Goal: Use online tool/utility: Use online tool/utility

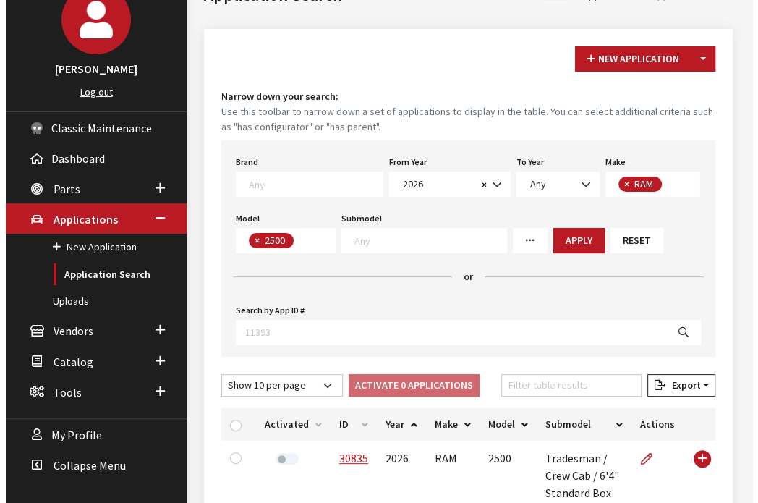
scroll to position [96, 0]
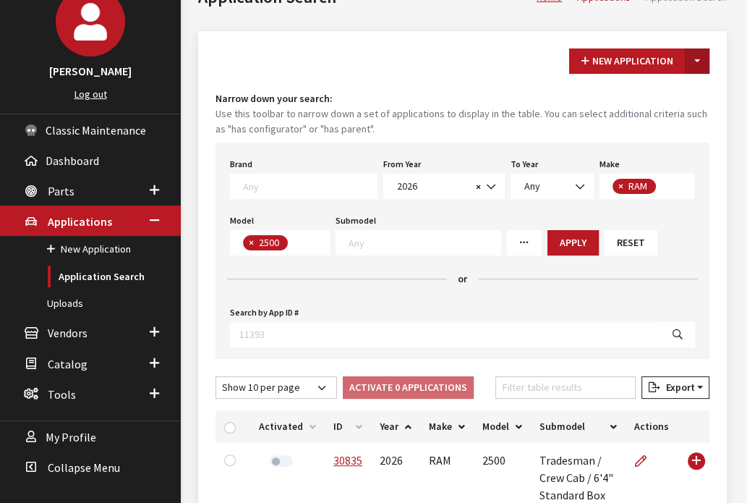
click at [689, 64] on button "Toggle Dropdown" at bounding box center [697, 60] width 25 height 25
click at [693, 94] on button "New From Existing..." at bounding box center [647, 92] width 124 height 25
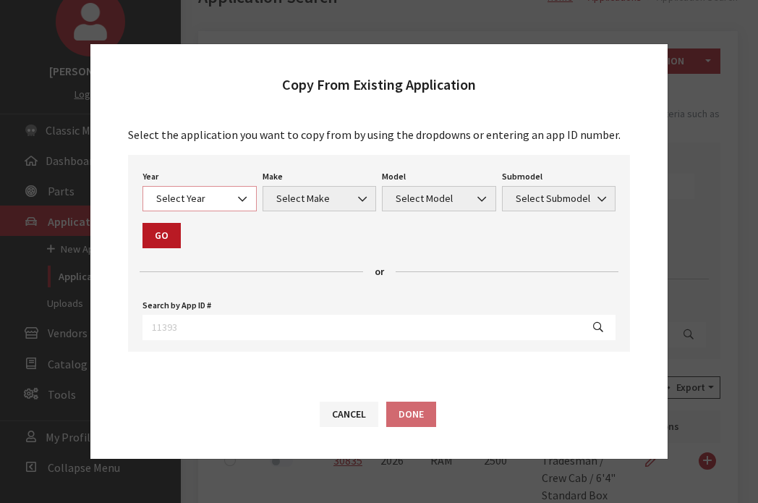
click at [229, 193] on span "Select Year" at bounding box center [200, 198] width 96 height 15
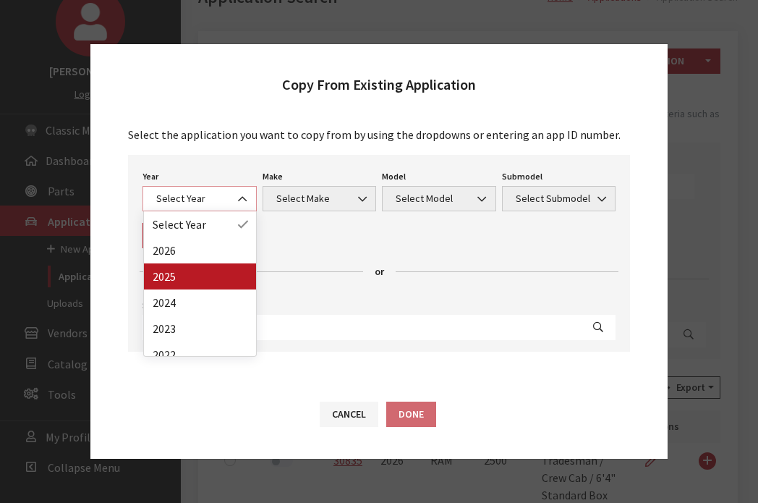
select select "43"
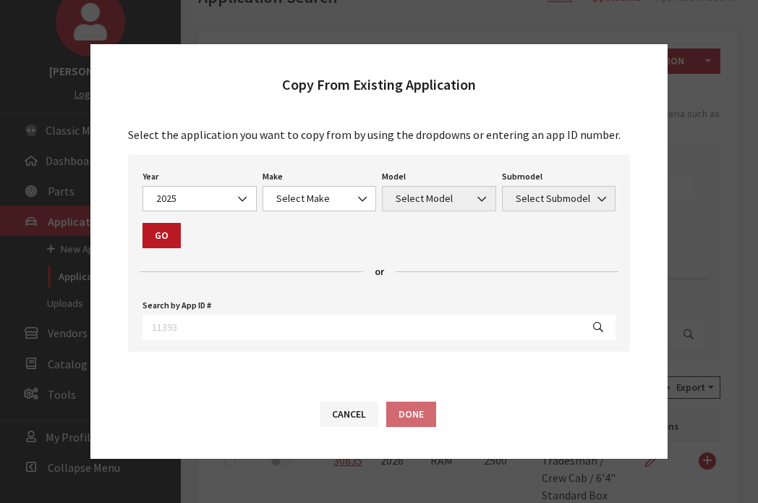
click at [321, 185] on div "Make Select Make Acura Alfa Romeo ATV Audi BMW Buick Cadillac Chevrolet Chrysle…" at bounding box center [320, 188] width 120 height 45
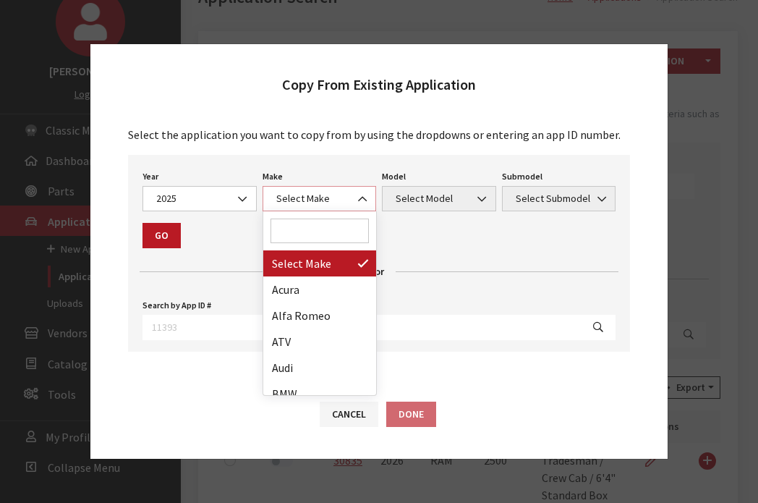
click at [323, 192] on span "Select Make" at bounding box center [320, 198] width 96 height 15
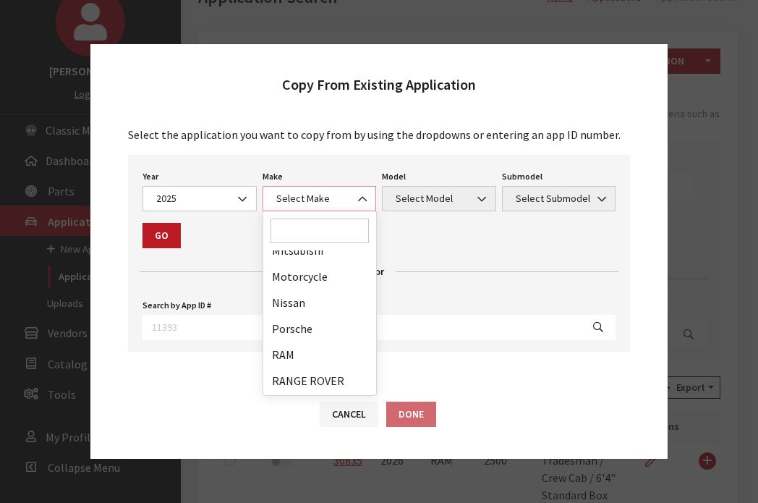
scroll to position [692, 0]
select select "34"
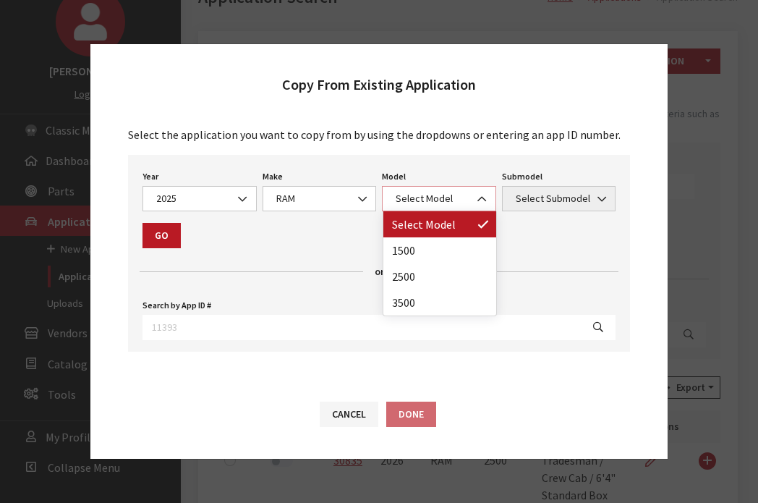
click at [441, 186] on span "Select Model" at bounding box center [439, 198] width 114 height 25
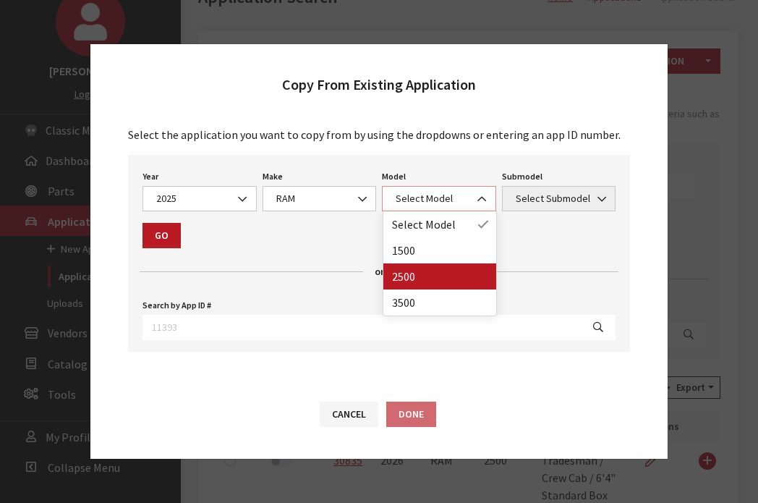
select select "1085"
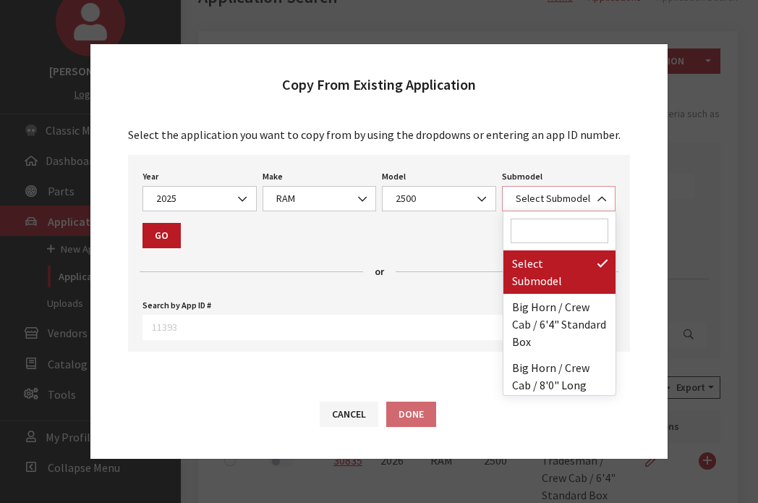
click at [570, 190] on span "Select Submodel" at bounding box center [559, 198] width 114 height 25
drag, startPoint x: 555, startPoint y: 214, endPoint x: 554, endPoint y: 295, distance: 81.1
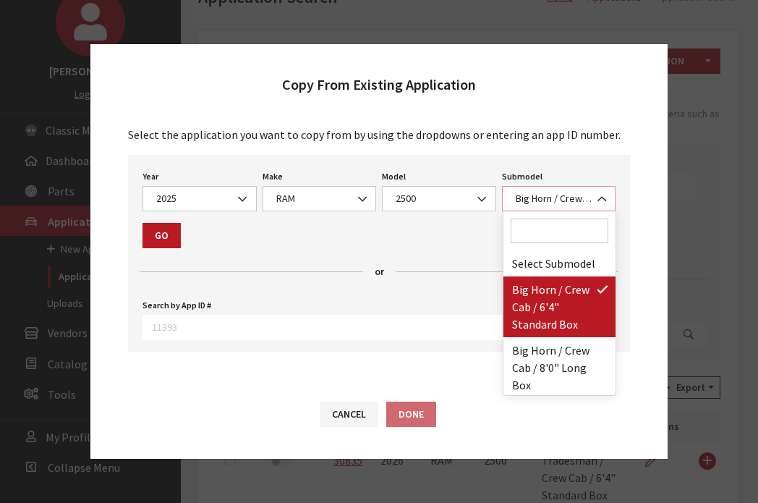
click at [567, 192] on span "Big Horn / Crew Cab / 6'4" Standard Box" at bounding box center [560, 198] width 96 height 15
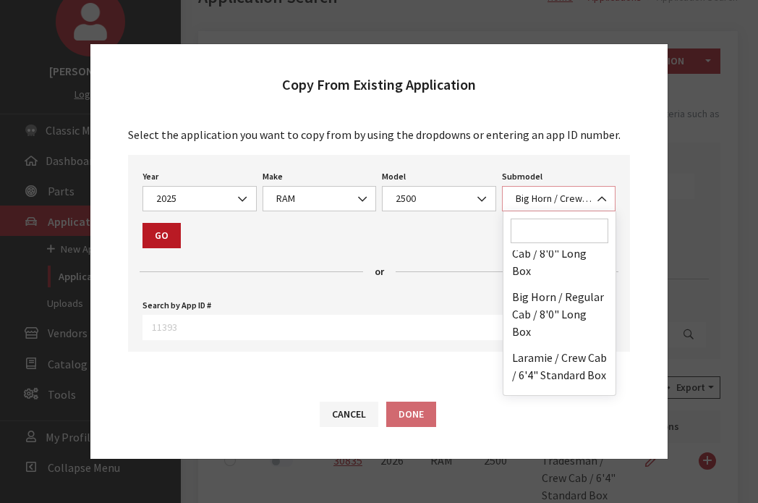
scroll to position [116, 0]
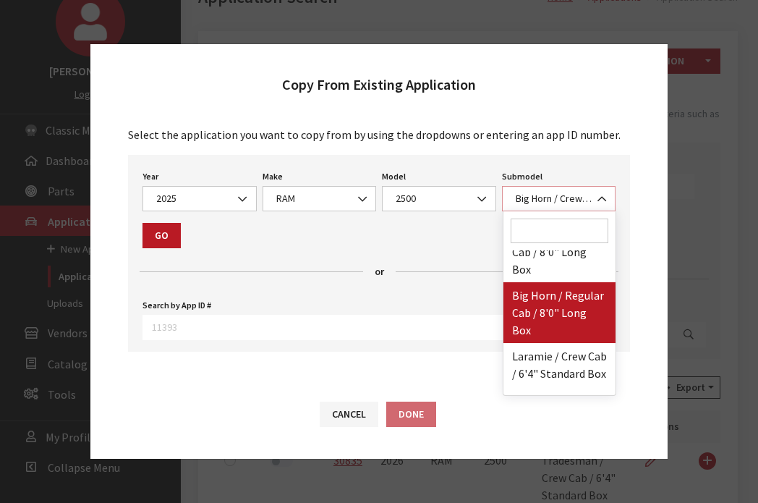
select select "2999"
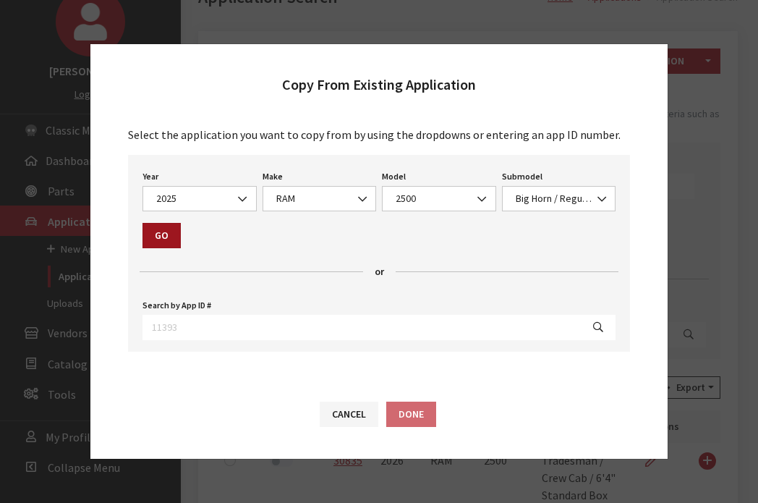
click at [167, 232] on button "Go" at bounding box center [162, 235] width 38 height 25
